Goal: Use online tool/utility: Utilize a website feature to perform a specific function

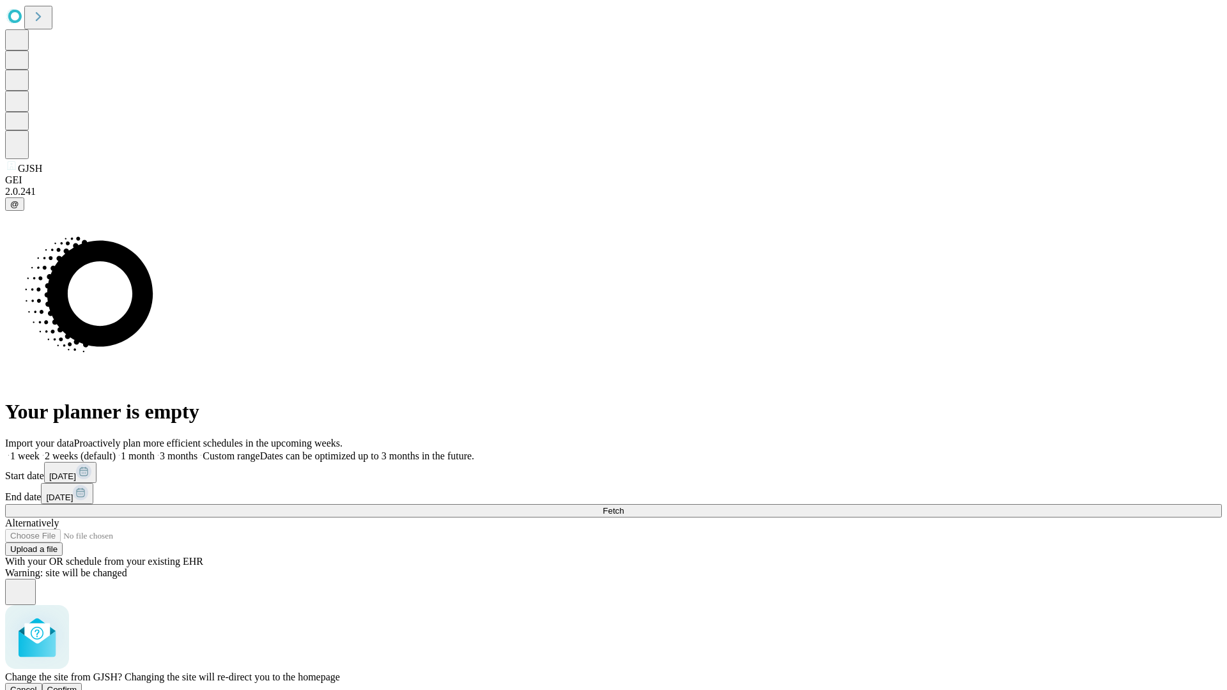
click at [77, 685] on span "Confirm" at bounding box center [62, 690] width 30 height 10
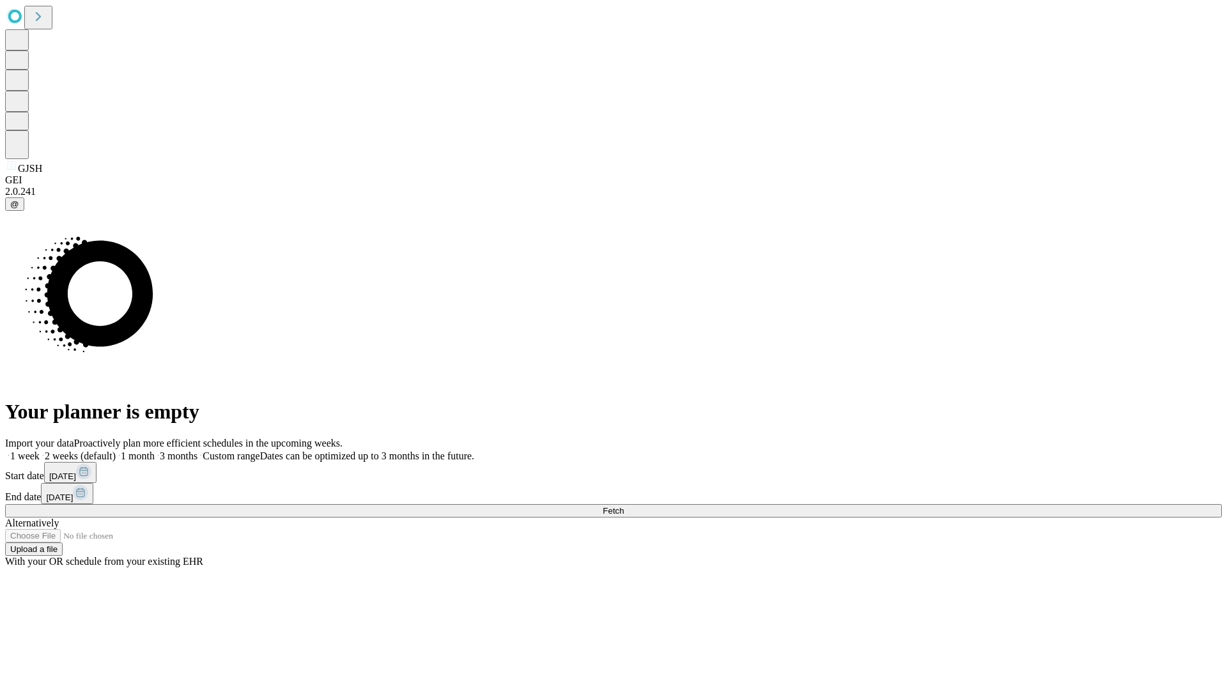
click at [116, 450] on label "2 weeks (default)" at bounding box center [78, 455] width 76 height 11
click at [623, 506] on span "Fetch" at bounding box center [612, 511] width 21 height 10
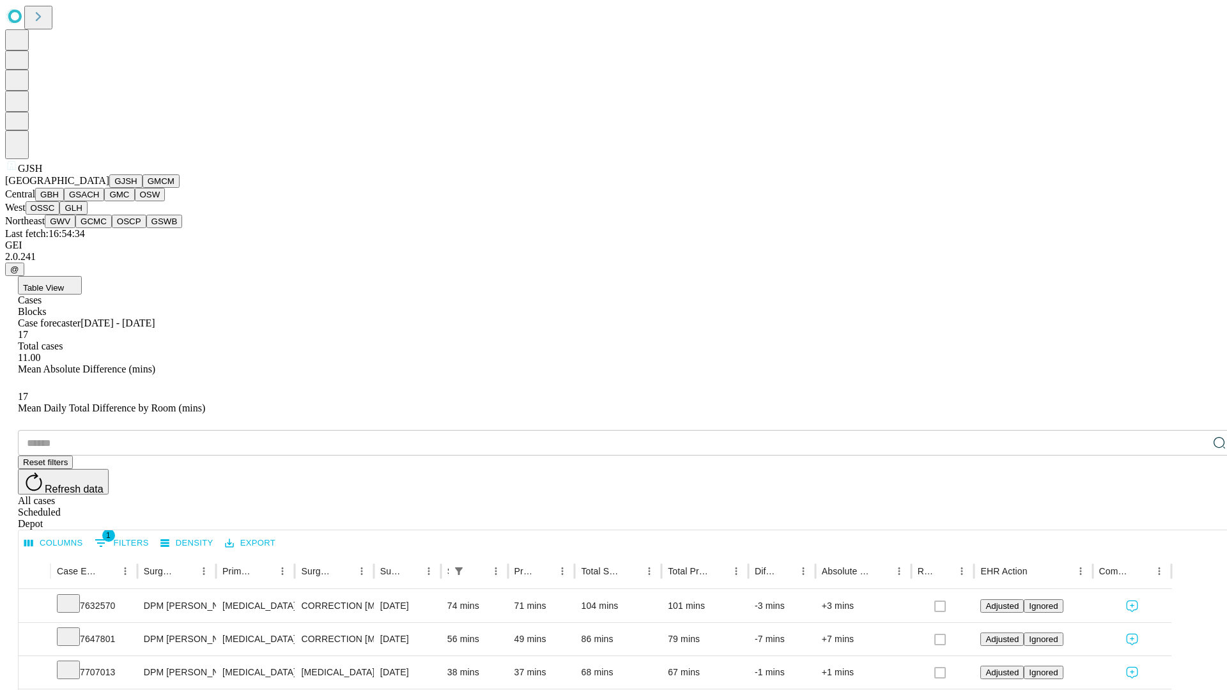
click at [142, 188] on button "GMCM" at bounding box center [160, 180] width 37 height 13
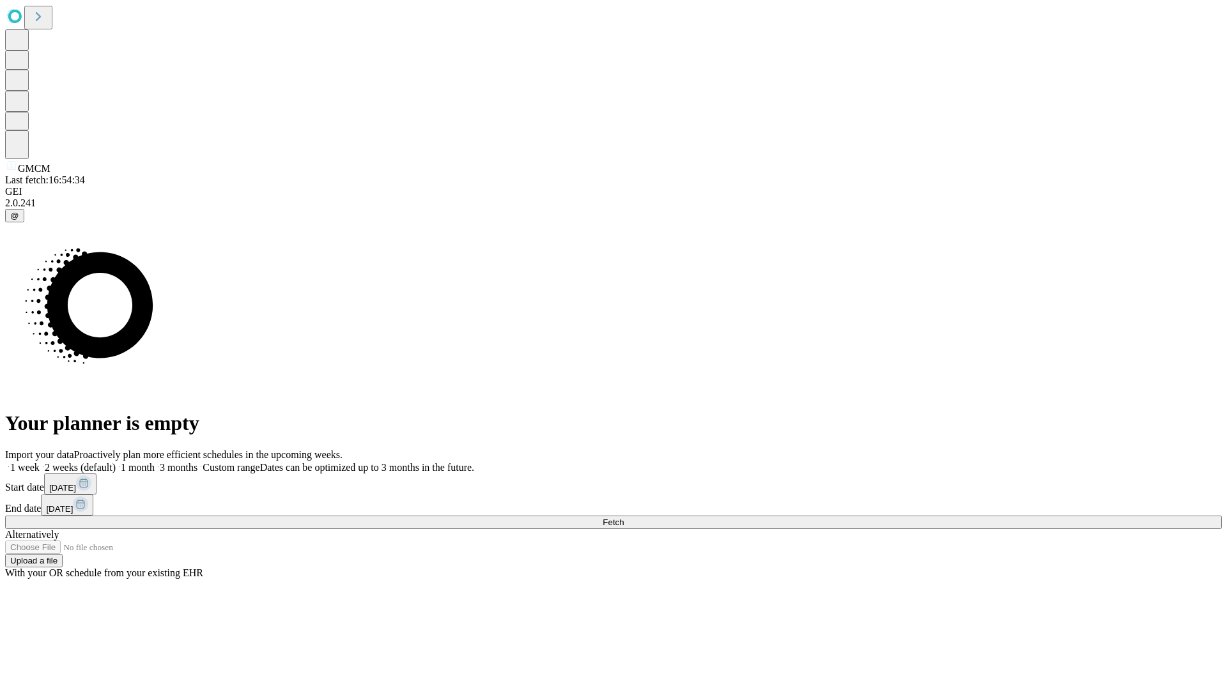
click at [116, 462] on label "2 weeks (default)" at bounding box center [78, 467] width 76 height 11
click at [623, 517] on span "Fetch" at bounding box center [612, 522] width 21 height 10
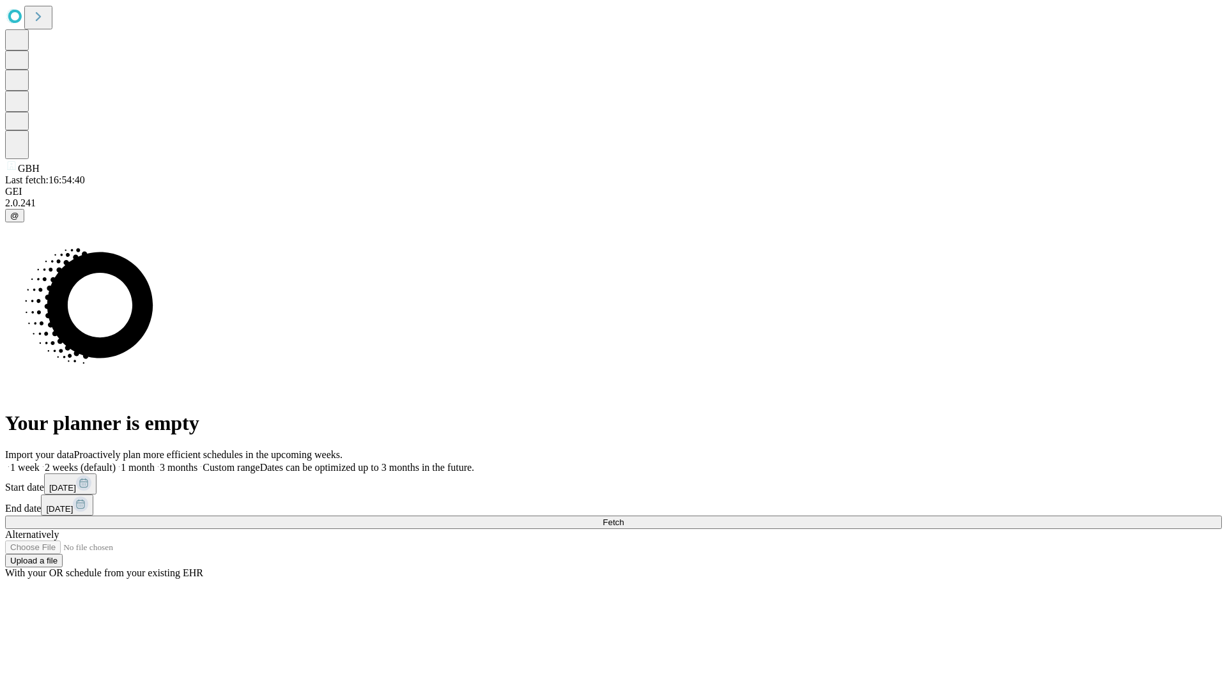
click at [116, 462] on label "2 weeks (default)" at bounding box center [78, 467] width 76 height 11
click at [623, 517] on span "Fetch" at bounding box center [612, 522] width 21 height 10
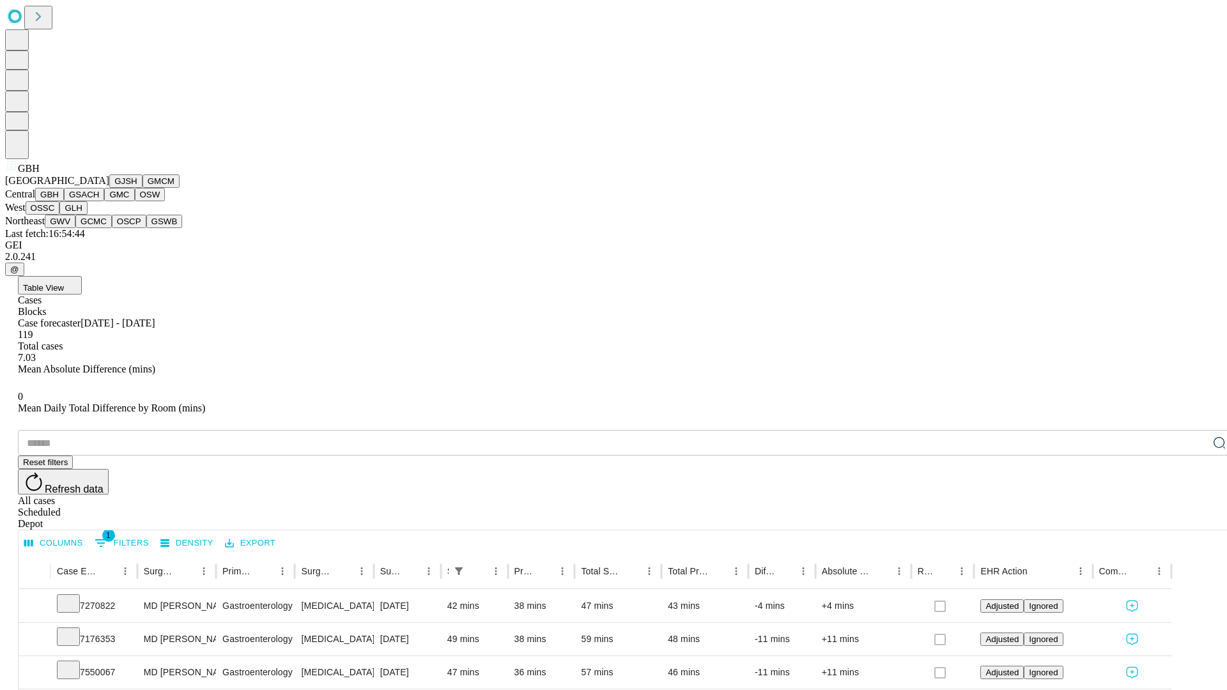
click at [99, 201] on button "GSACH" at bounding box center [84, 194] width 40 height 13
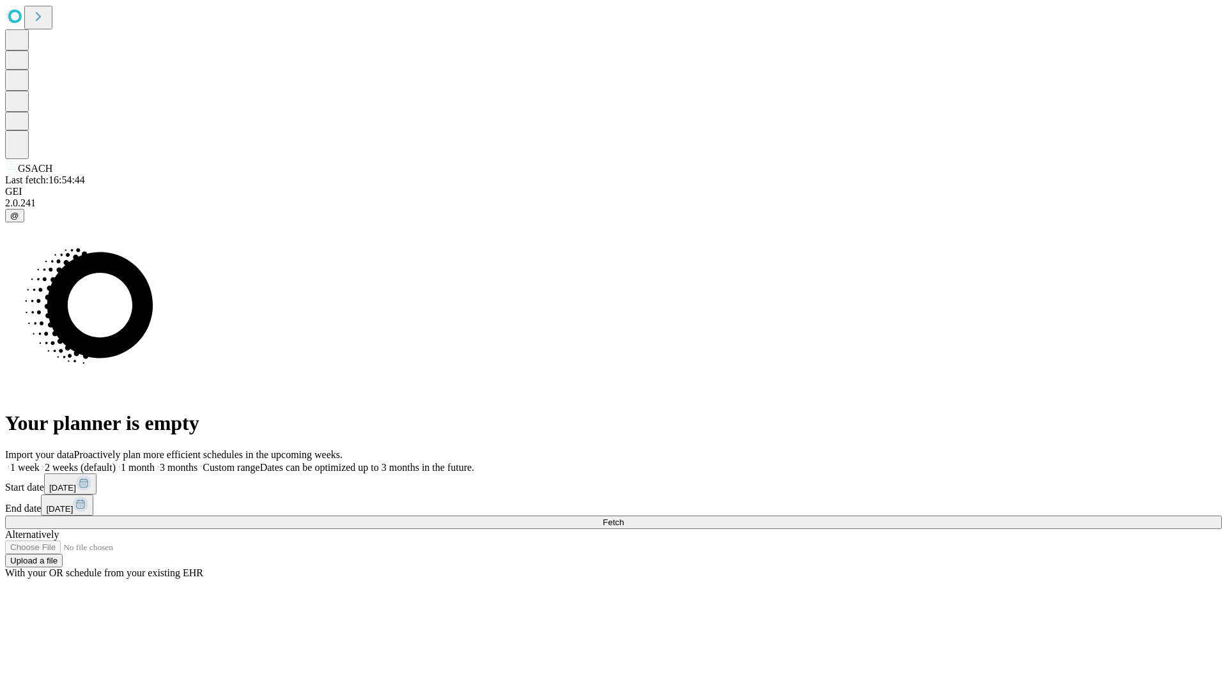
click at [116, 462] on label "2 weeks (default)" at bounding box center [78, 467] width 76 height 11
click at [623, 517] on span "Fetch" at bounding box center [612, 522] width 21 height 10
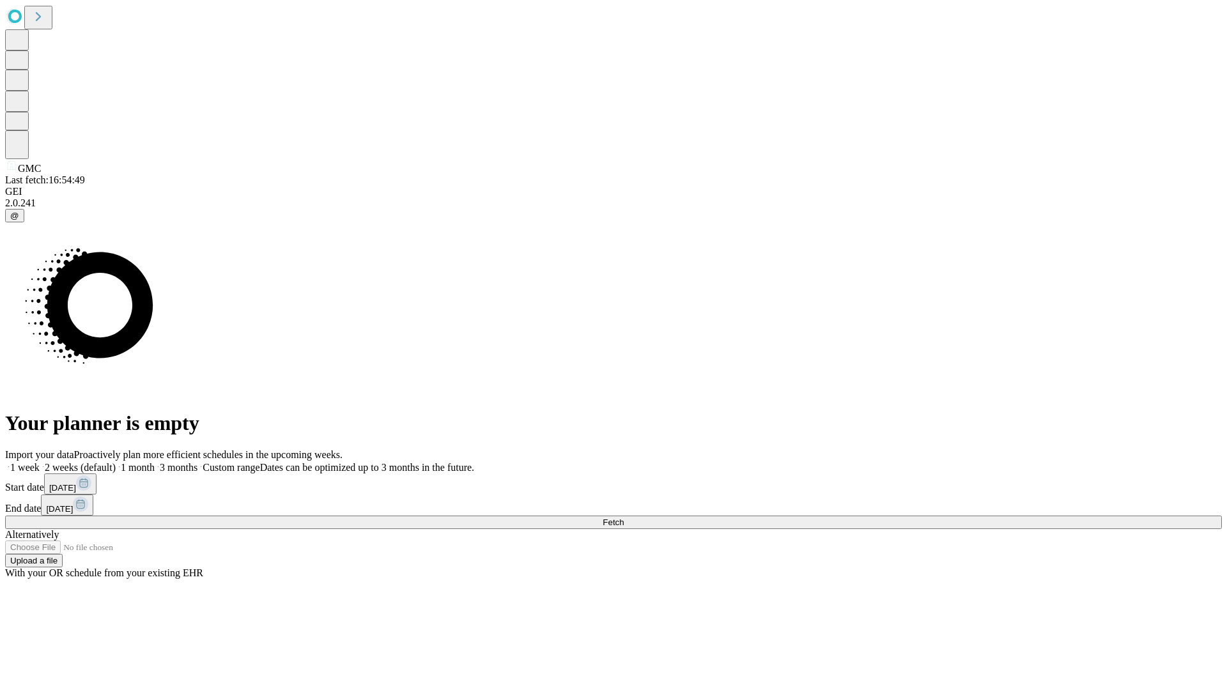
click at [116, 462] on label "2 weeks (default)" at bounding box center [78, 467] width 76 height 11
click at [623, 517] on span "Fetch" at bounding box center [612, 522] width 21 height 10
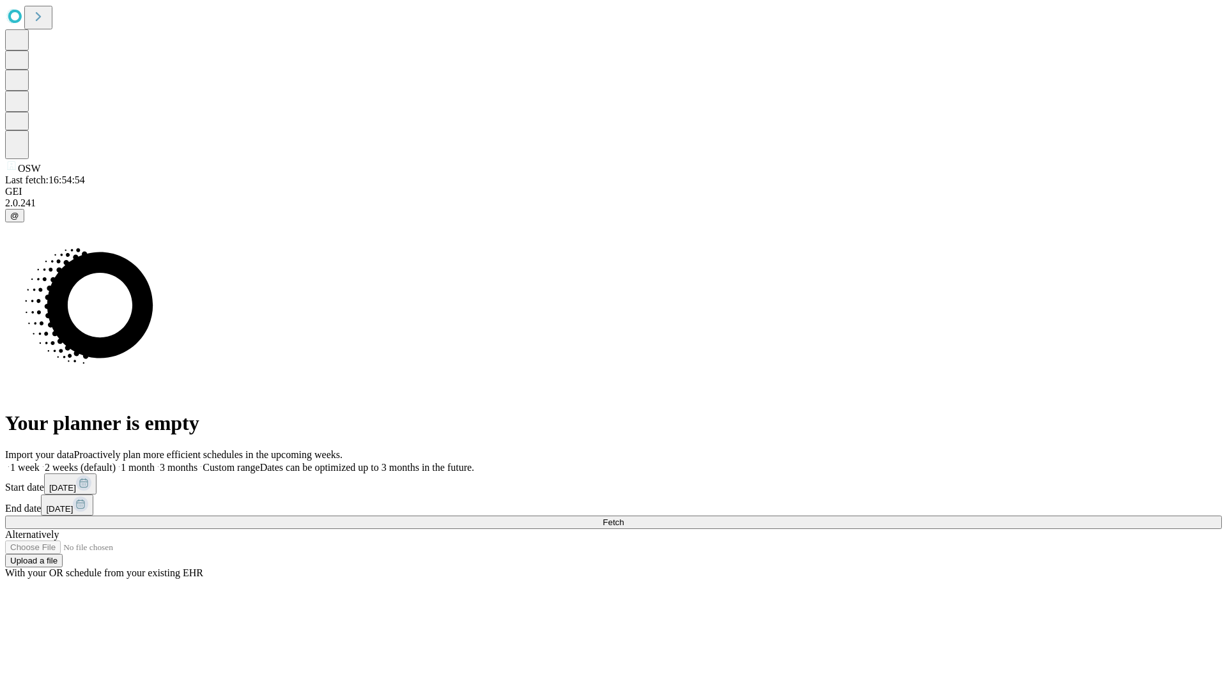
click at [116, 462] on label "2 weeks (default)" at bounding box center [78, 467] width 76 height 11
click at [623, 517] on span "Fetch" at bounding box center [612, 522] width 21 height 10
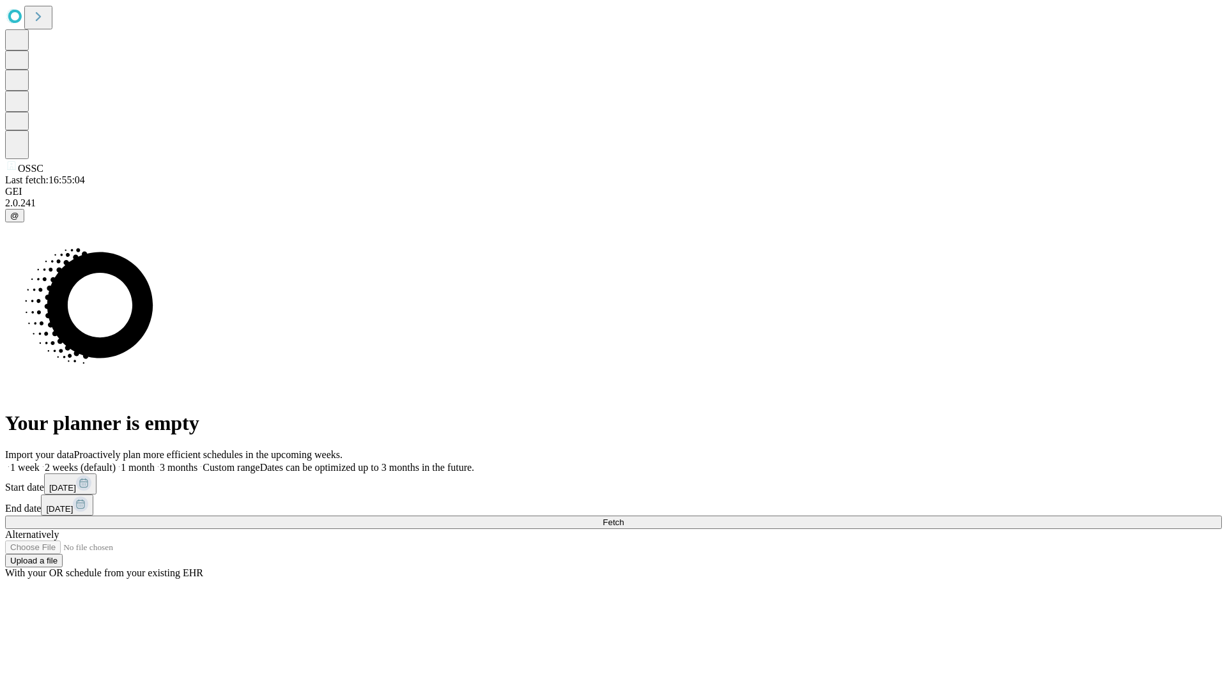
click at [116, 462] on label "2 weeks (default)" at bounding box center [78, 467] width 76 height 11
click at [623, 517] on span "Fetch" at bounding box center [612, 522] width 21 height 10
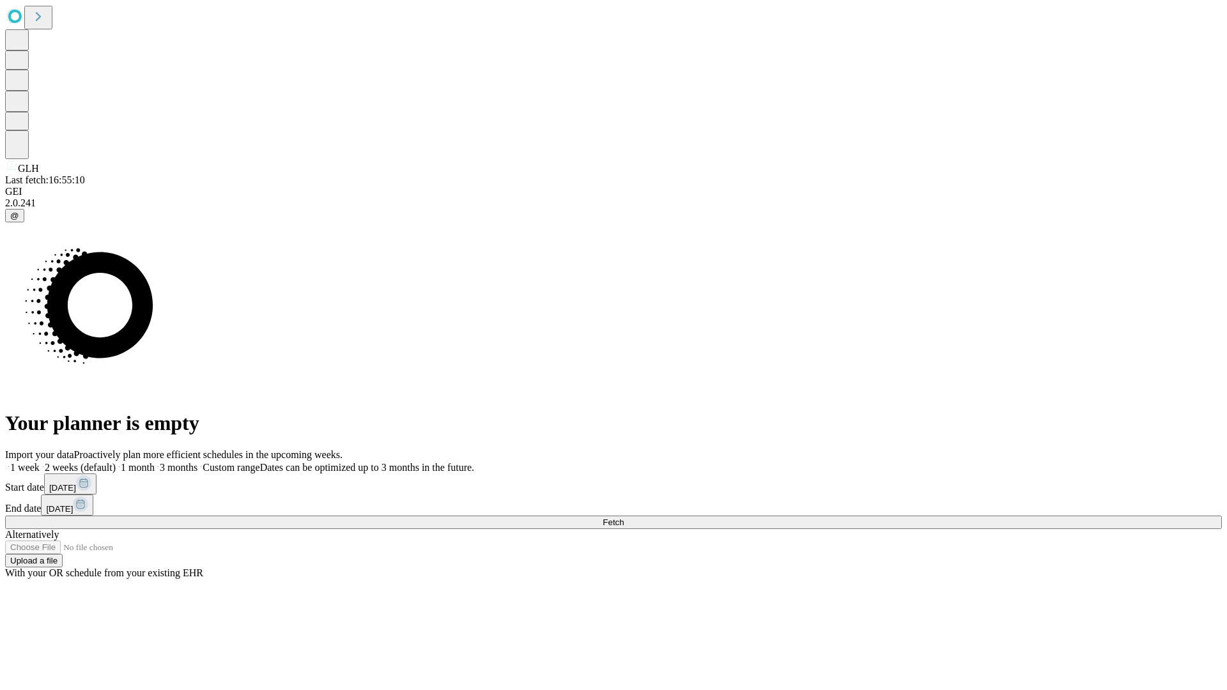
click at [116, 462] on label "2 weeks (default)" at bounding box center [78, 467] width 76 height 11
click at [623, 517] on span "Fetch" at bounding box center [612, 522] width 21 height 10
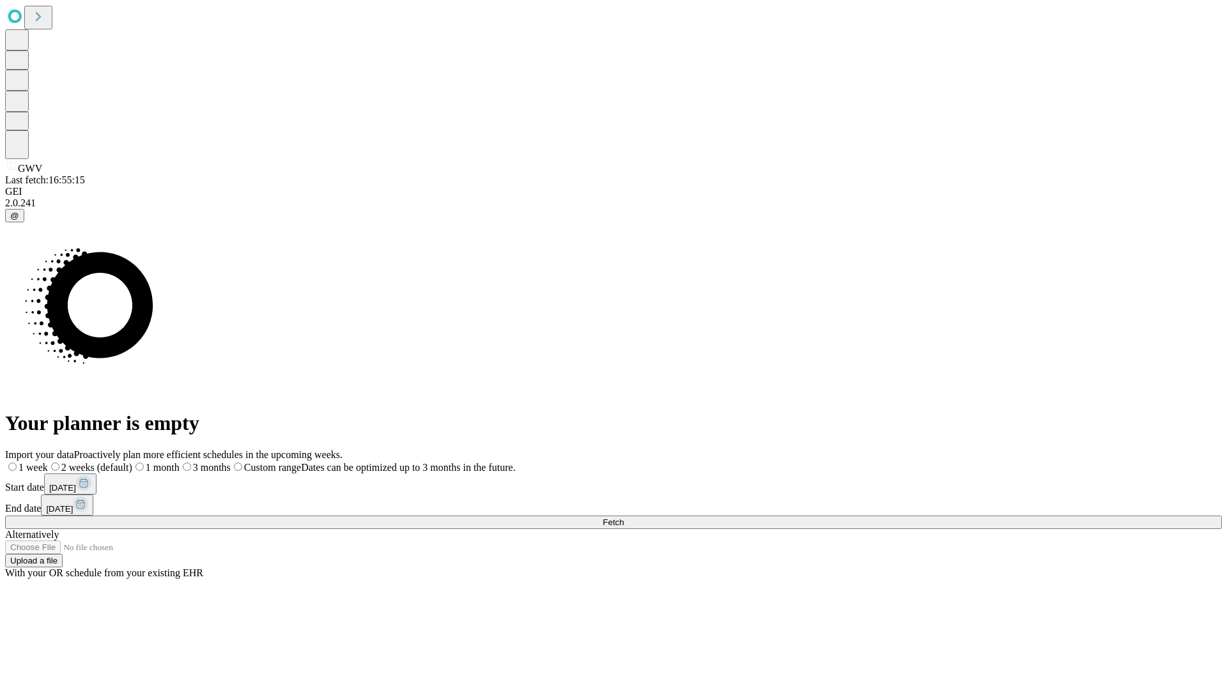
click at [132, 462] on label "2 weeks (default)" at bounding box center [90, 467] width 84 height 11
click at [623, 517] on span "Fetch" at bounding box center [612, 522] width 21 height 10
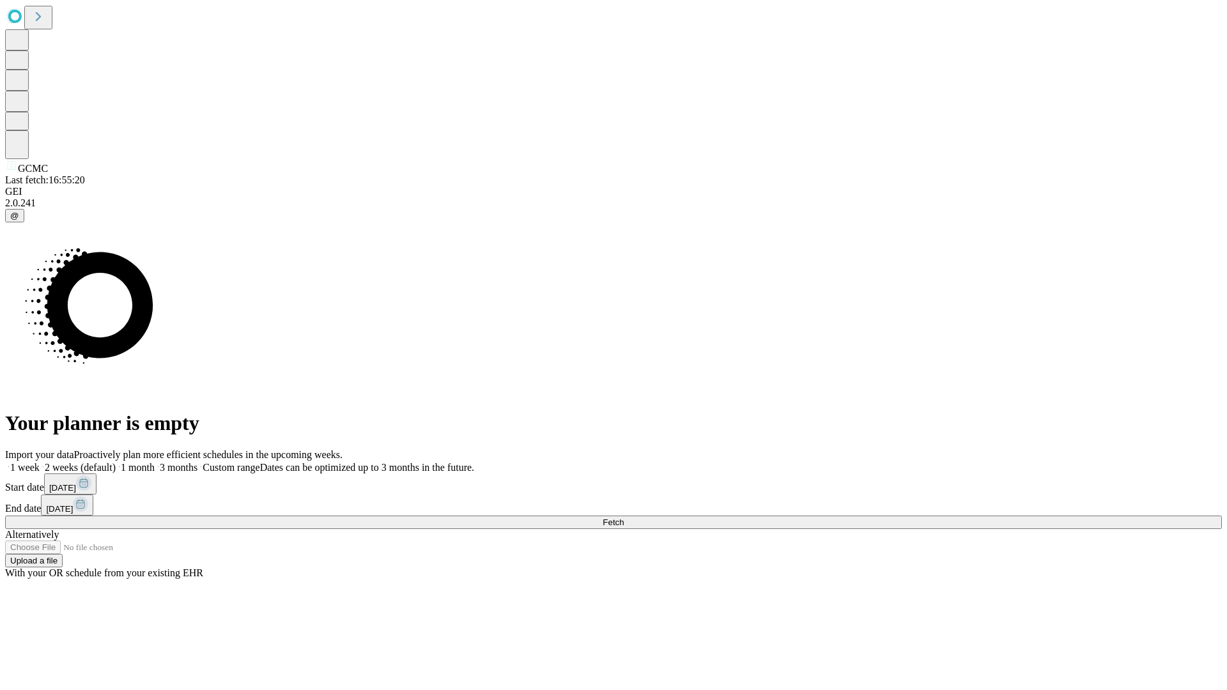
click at [116, 462] on label "2 weeks (default)" at bounding box center [78, 467] width 76 height 11
click at [623, 517] on span "Fetch" at bounding box center [612, 522] width 21 height 10
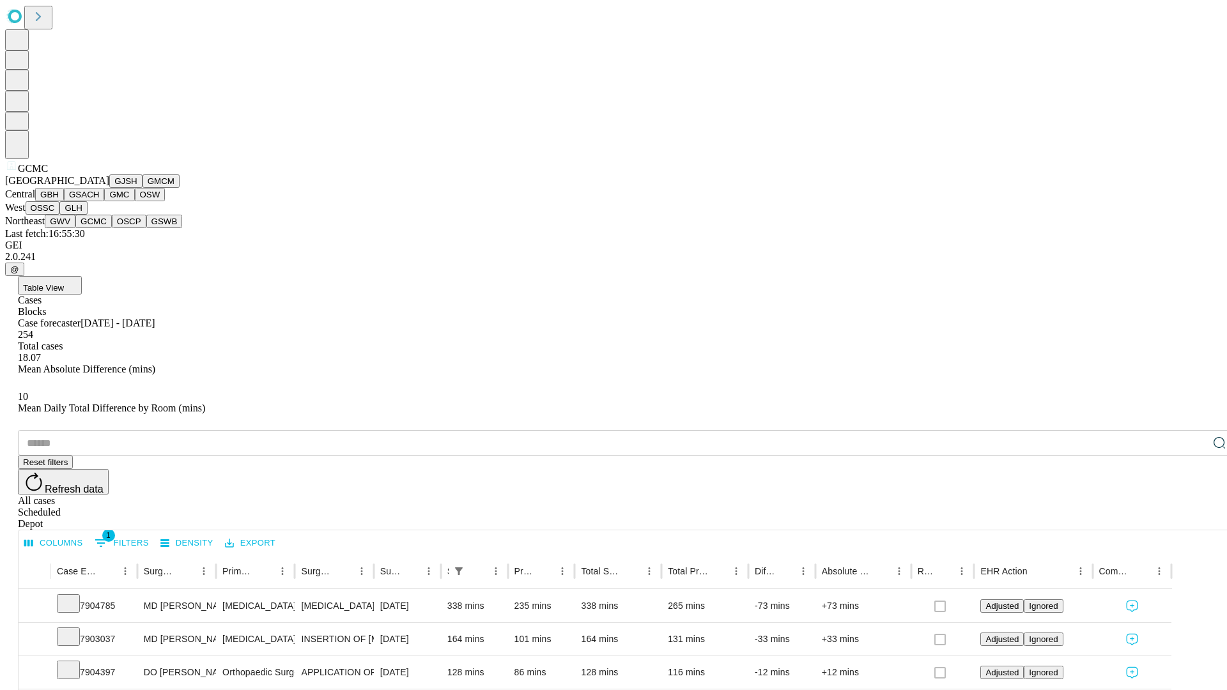
click at [112, 228] on button "OSCP" at bounding box center [129, 221] width 34 height 13
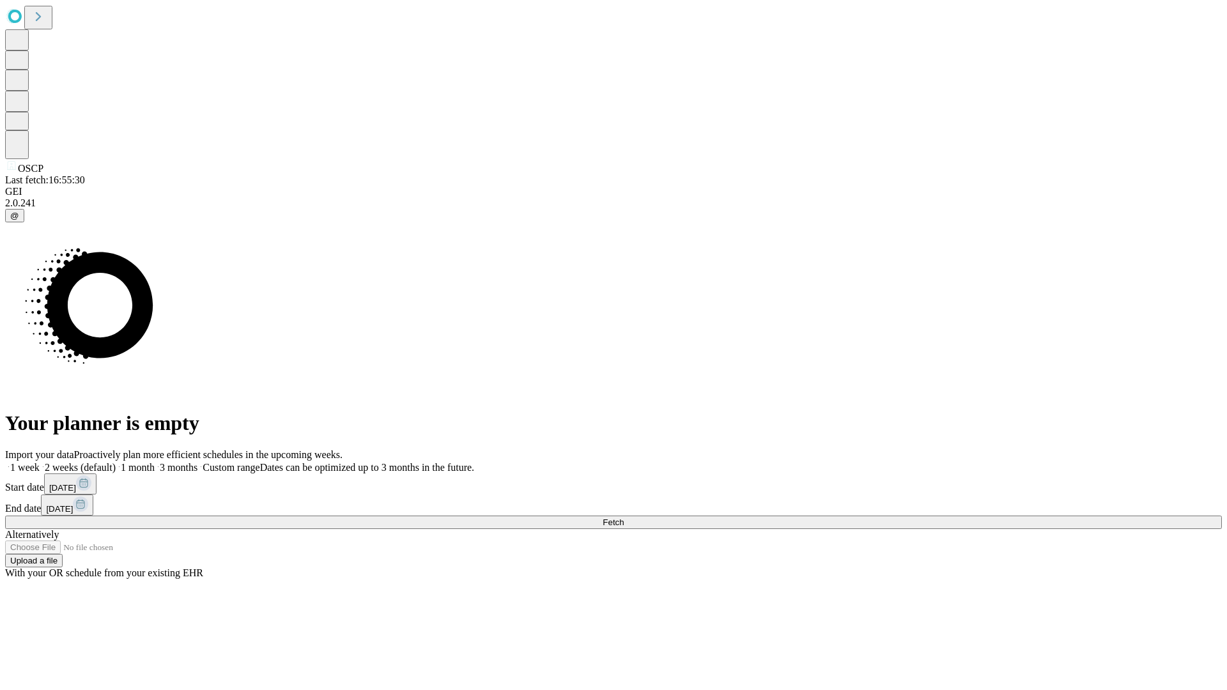
click at [623, 517] on span "Fetch" at bounding box center [612, 522] width 21 height 10
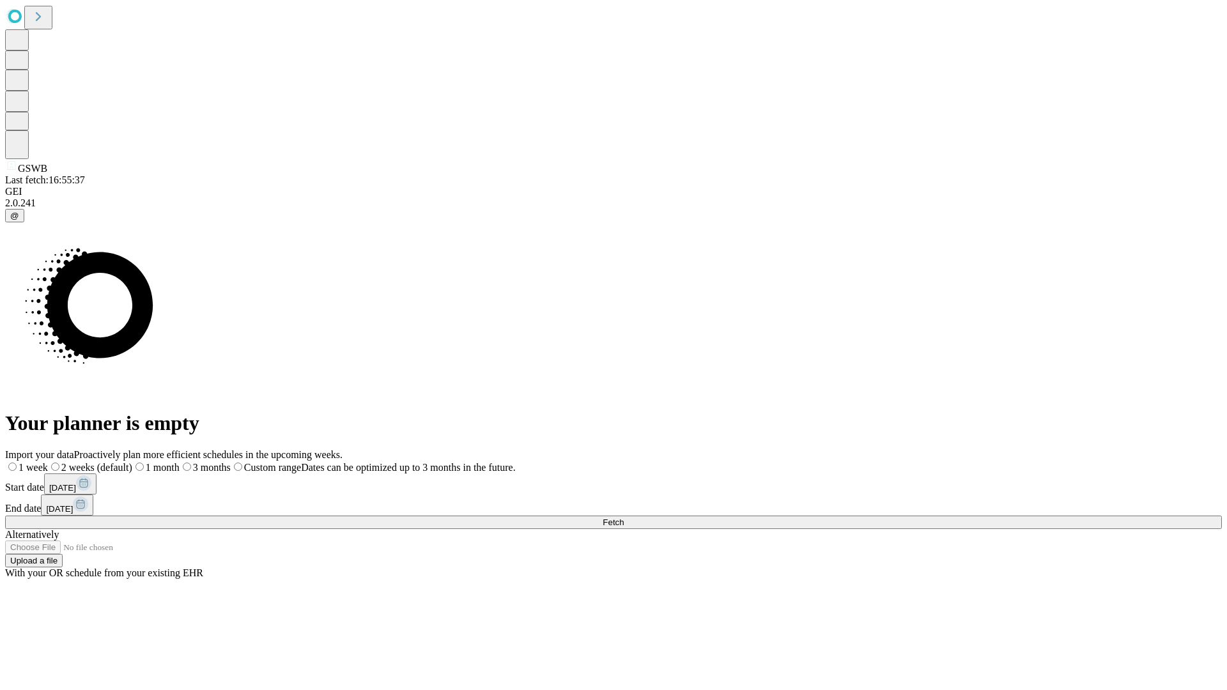
click at [623, 517] on span "Fetch" at bounding box center [612, 522] width 21 height 10
